Goal: Task Accomplishment & Management: Complete application form

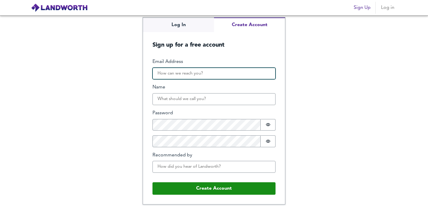
click at [165, 75] on input "Email Address" at bounding box center [214, 74] width 123 height 12
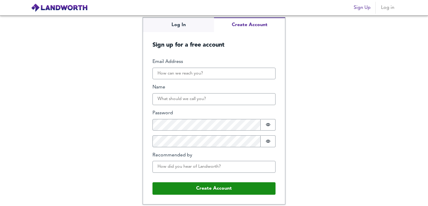
click at [104, 86] on div "Log In Create Account Sign up for a free account Email Address Name Password Pa…" at bounding box center [214, 110] width 428 height 191
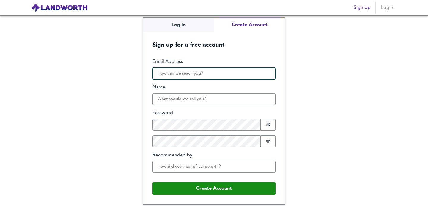
click at [166, 74] on input "Email Address" at bounding box center [214, 74] width 123 height 12
type input "[EMAIL_ADDRESS][DOMAIN_NAME]"
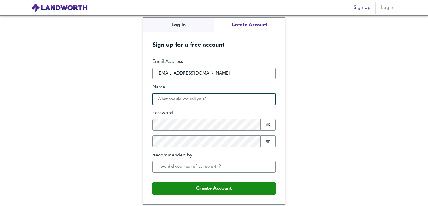
type input "[PERSON_NAME]"
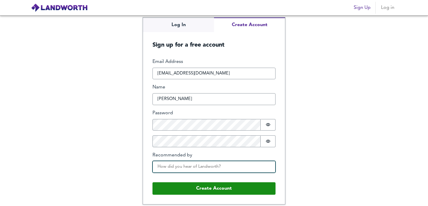
click at [185, 167] on input "Recommended by" at bounding box center [214, 167] width 123 height 12
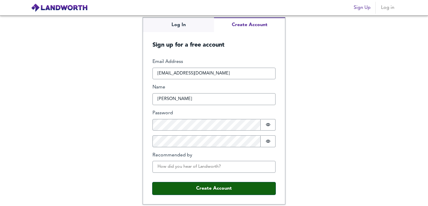
click at [195, 192] on button "Create Account" at bounding box center [214, 189] width 123 height 12
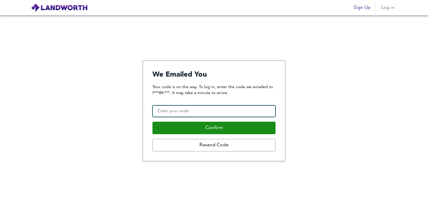
click at [184, 114] on input "Confirmation Code" at bounding box center [214, 112] width 123 height 12
paste input "112927"
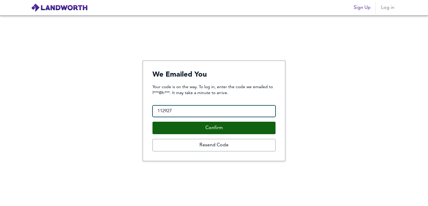
type input "112927"
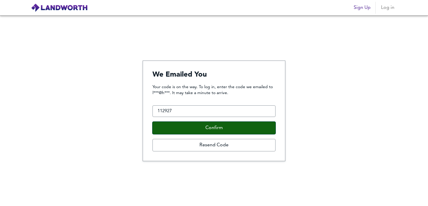
click at [194, 126] on button "Confirm" at bounding box center [214, 128] width 123 height 12
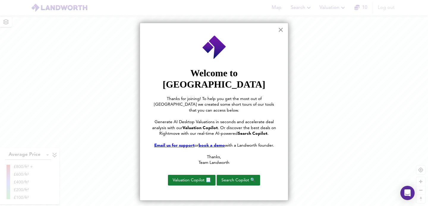
click at [280, 30] on button "×" at bounding box center [281, 30] width 6 height 10
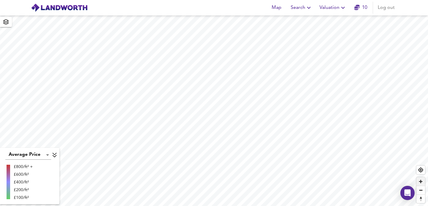
click at [420, 184] on span "Zoom in" at bounding box center [421, 182] width 9 height 9
click at [418, 184] on span "Zoom in" at bounding box center [421, 182] width 9 height 9
click at [420, 182] on span "Zoom in" at bounding box center [421, 182] width 9 height 9
click at [423, 182] on span "Zoom in" at bounding box center [421, 182] width 9 height 9
click at [422, 181] on span "Zoom in" at bounding box center [421, 182] width 9 height 9
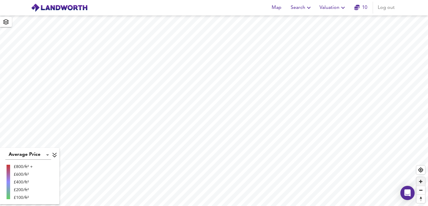
click at [421, 182] on span "Zoom in" at bounding box center [421, 182] width 9 height 9
click at [423, 182] on span "Zoom in" at bounding box center [421, 182] width 9 height 9
click at [420, 183] on span "Zoom in" at bounding box center [421, 182] width 9 height 9
click at [423, 184] on span "Zoom in" at bounding box center [421, 182] width 9 height 9
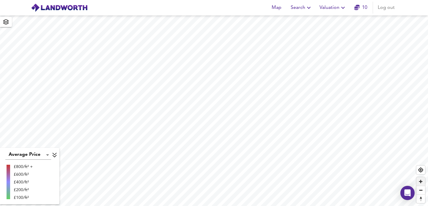
click at [422, 184] on span "Zoom in" at bounding box center [421, 182] width 9 height 9
click at [420, 182] on span "Zoom in" at bounding box center [421, 182] width 9 height 9
click at [312, 7] on icon "button" at bounding box center [309, 7] width 7 height 7
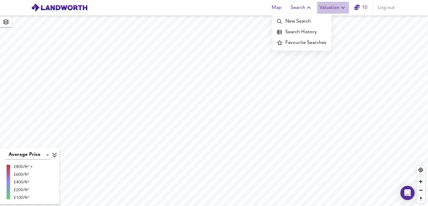
click at [346, 8] on icon "button" at bounding box center [343, 7] width 7 height 7
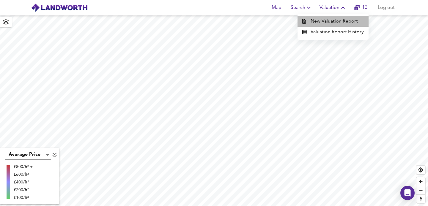
click at [336, 21] on li "New Valuation Report" at bounding box center [333, 21] width 71 height 11
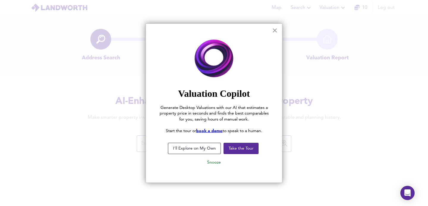
click at [276, 29] on button "×" at bounding box center [275, 31] width 6 height 10
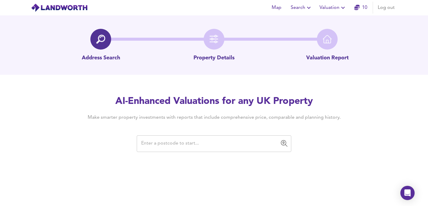
click at [177, 142] on input "text" at bounding box center [210, 143] width 140 height 11
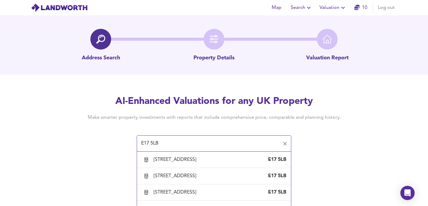
scroll to position [655, 0]
type input "E17 5LB"
